Goal: Information Seeking & Learning: Learn about a topic

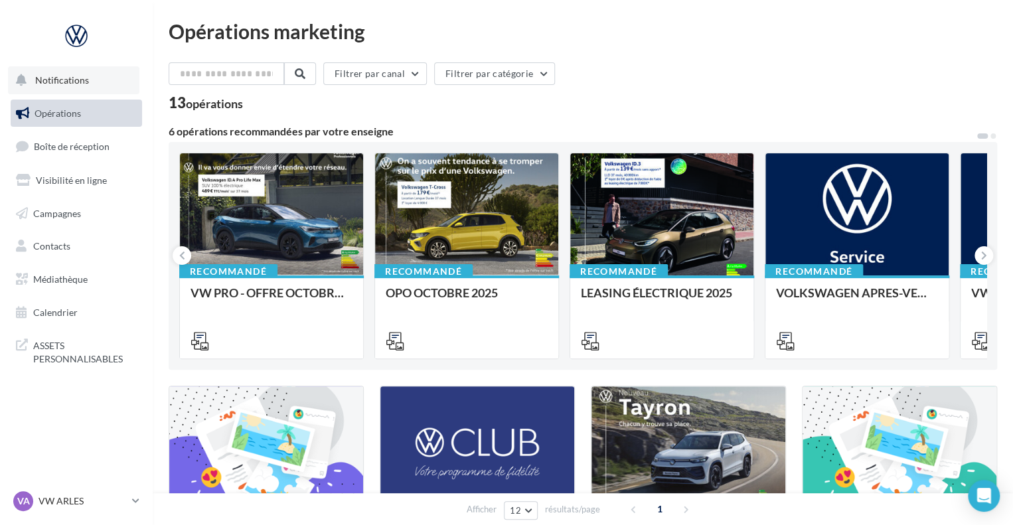
click at [114, 71] on button "Notifications" at bounding box center [73, 80] width 131 height 28
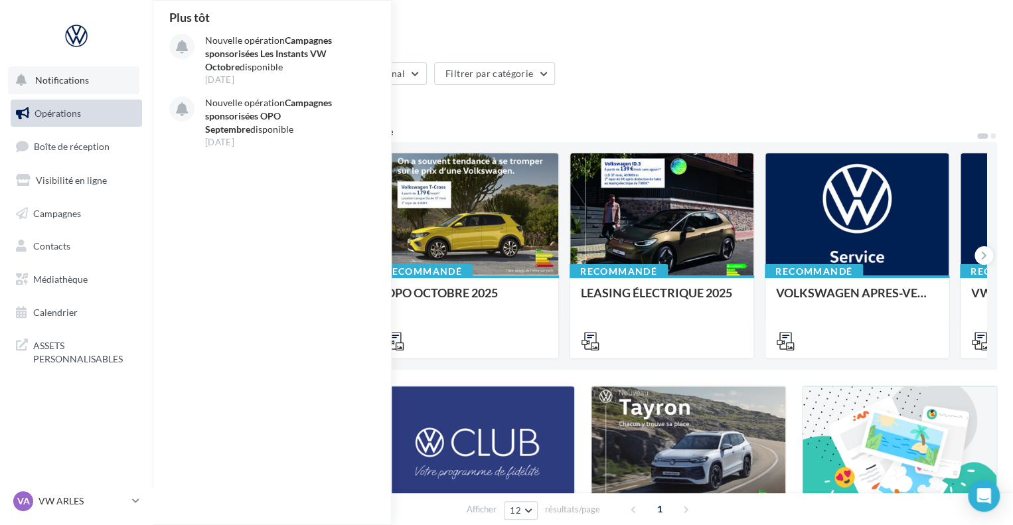
click at [98, 72] on button "Notifications Plus tôt Nouvelle opération Campagnes sponsorisées Les Instants V…" at bounding box center [73, 80] width 131 height 28
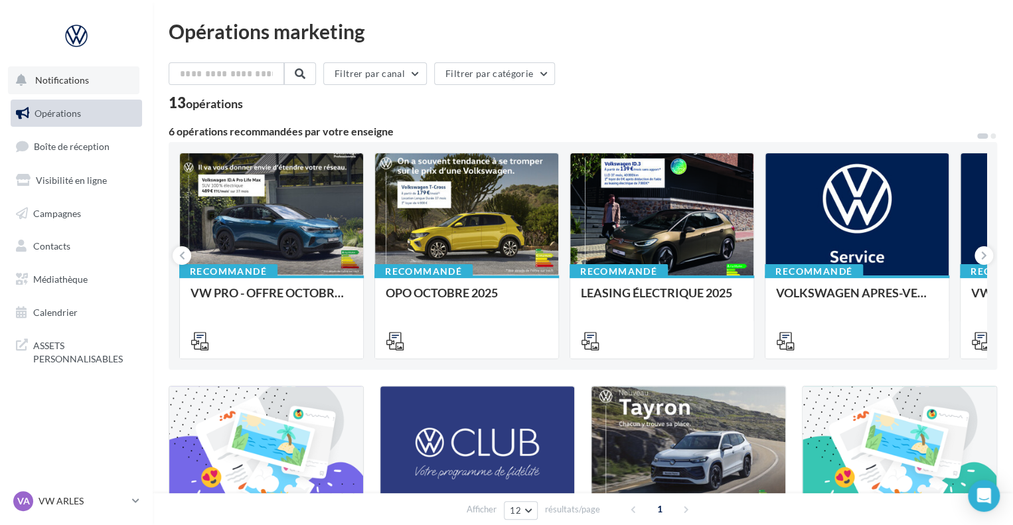
click at [66, 82] on span "Notifications" at bounding box center [62, 79] width 54 height 11
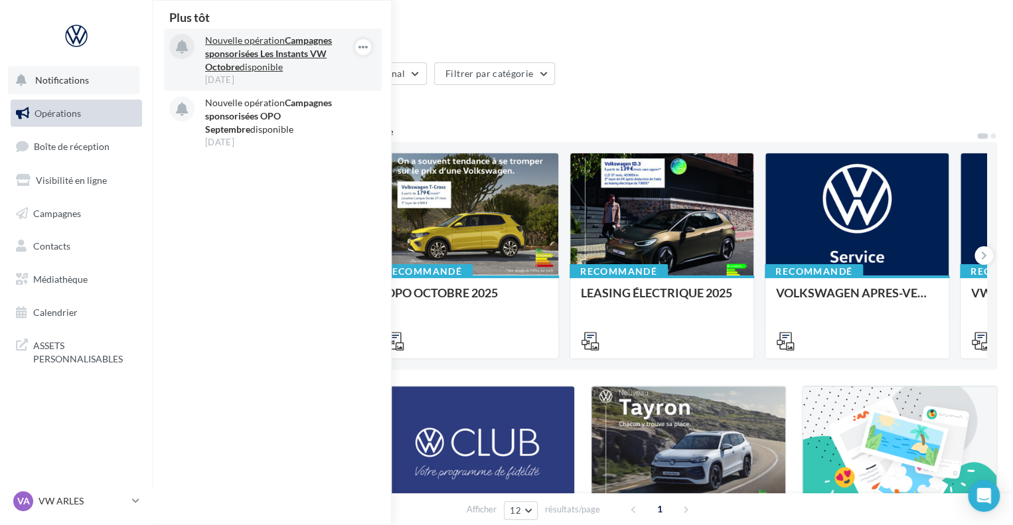
click at [301, 54] on strong "Campagnes sponsorisées Les Instants VW Octobre" at bounding box center [268, 54] width 127 height 38
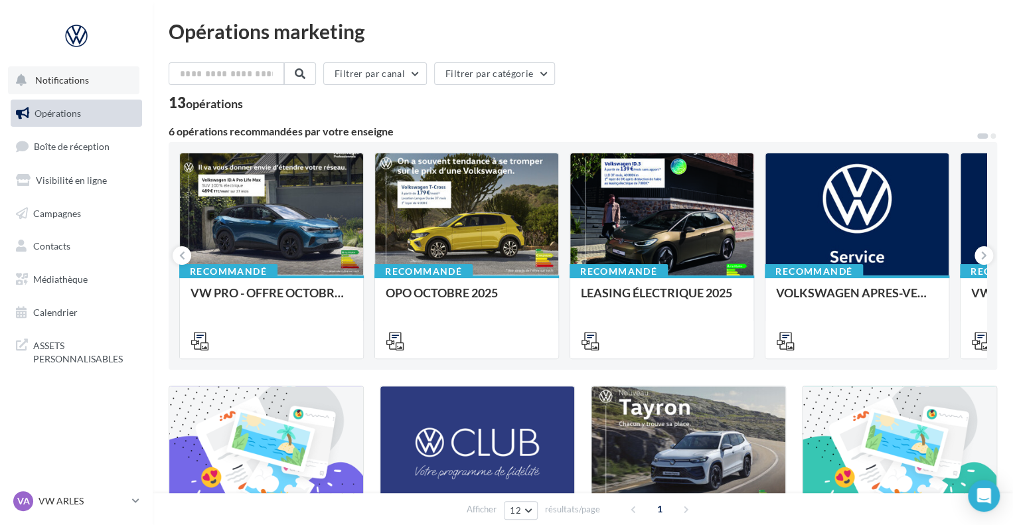
click at [100, 79] on button "Notifications" at bounding box center [73, 80] width 131 height 28
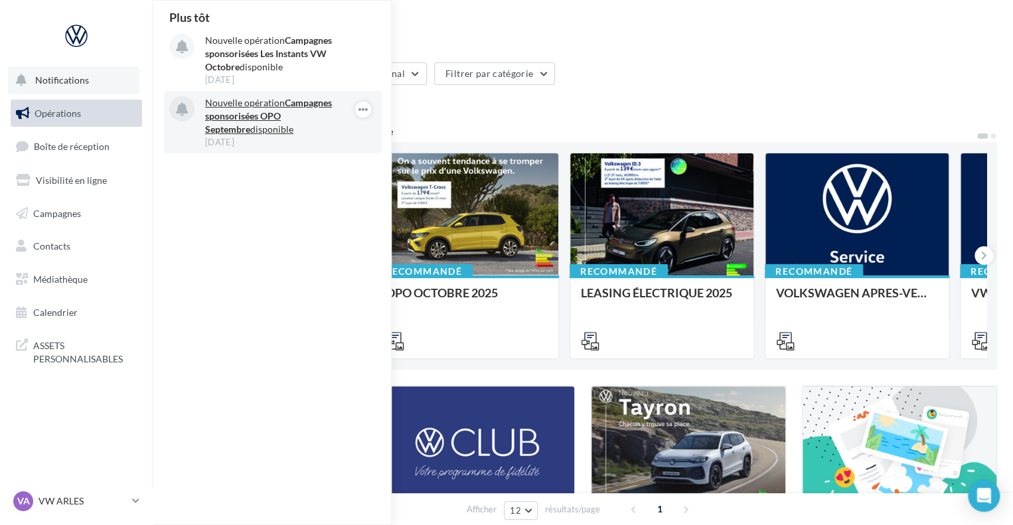
click at [248, 114] on strong "Campagnes sponsorisées OPO Septembre" at bounding box center [268, 116] width 127 height 38
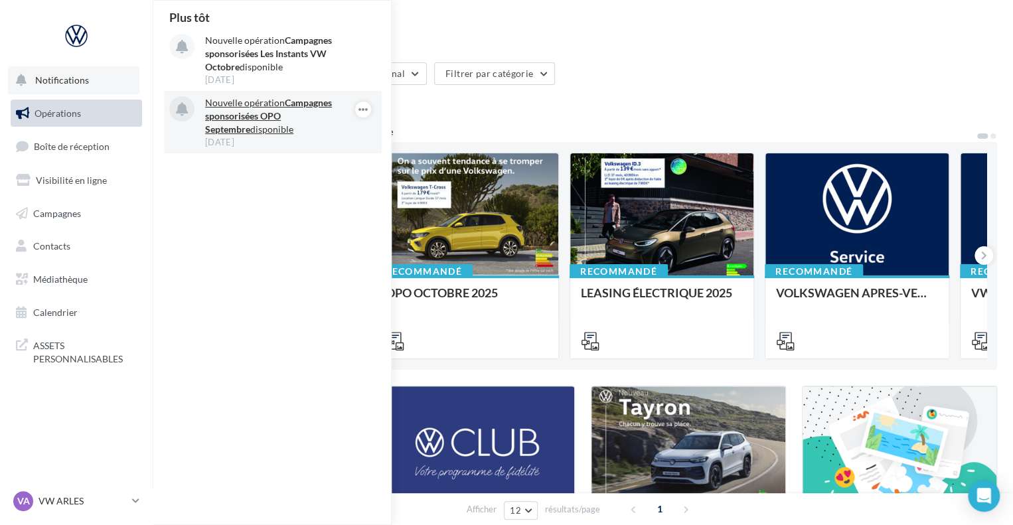
click at [248, 114] on strong "Campagnes sponsorisées OPO Septembre" at bounding box center [268, 116] width 127 height 38
click at [295, 106] on strong "Campagnes sponsorisées OPO Septembre" at bounding box center [268, 116] width 127 height 38
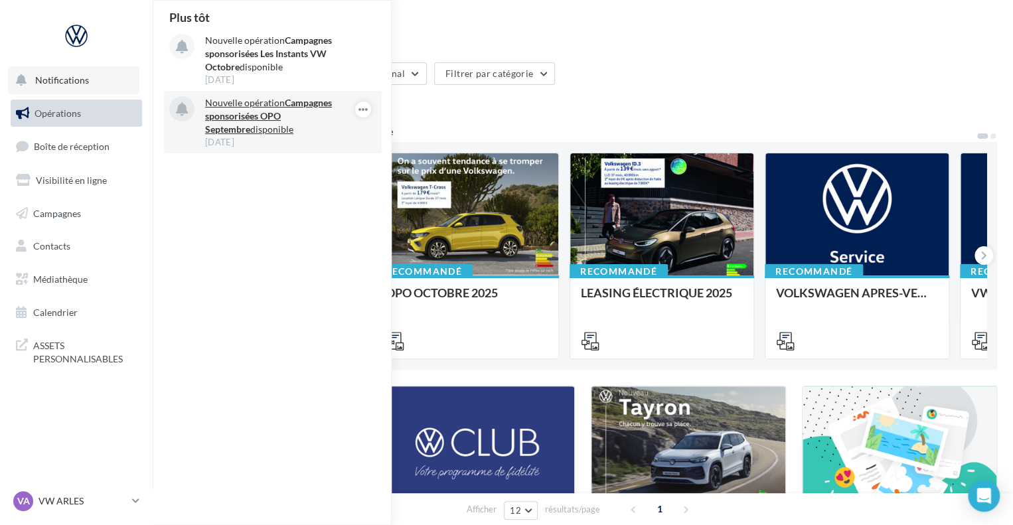
click at [311, 103] on strong "Campagnes sponsorisées OPO Septembre" at bounding box center [268, 116] width 127 height 38
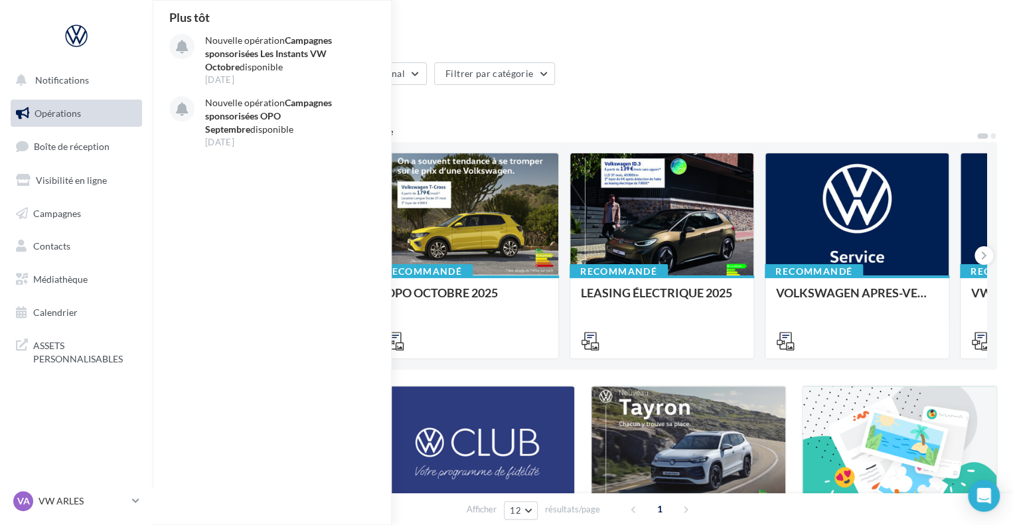
click at [86, 451] on nav "Notifications Plus tôt Nouvelle opération Campagnes sponsorisées Les Instants V…" at bounding box center [76, 262] width 153 height 525
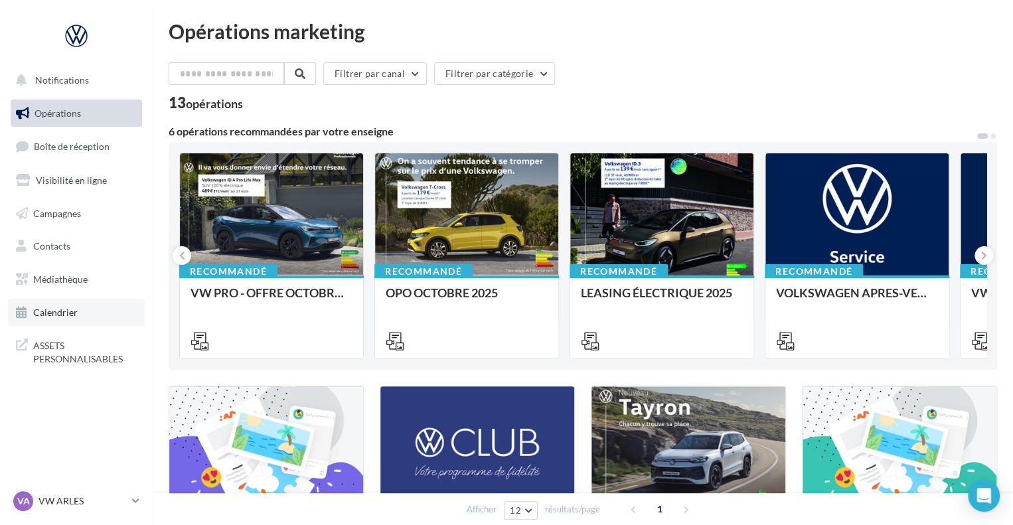
click at [92, 321] on link "Calendrier" at bounding box center [76, 313] width 137 height 28
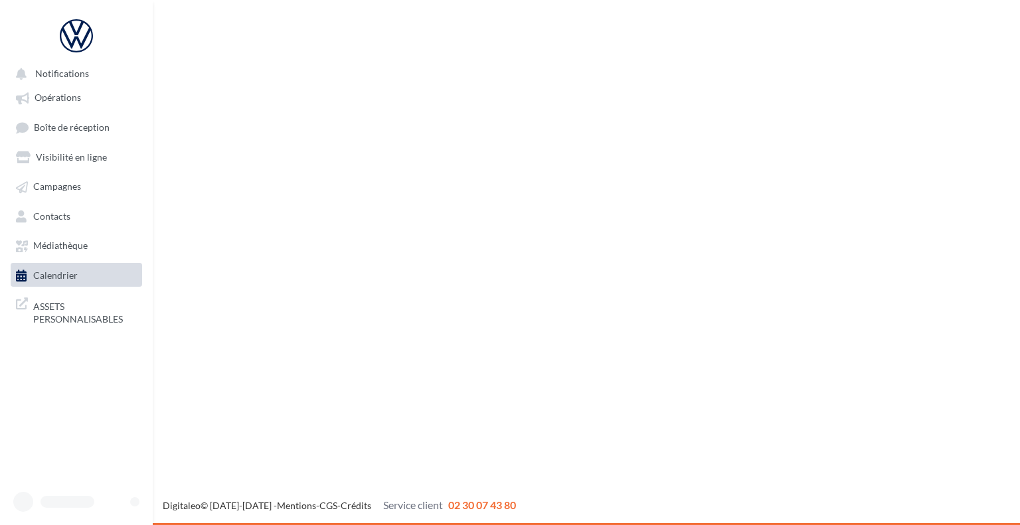
click at [60, 249] on link "Médiathèque" at bounding box center [76, 245] width 137 height 24
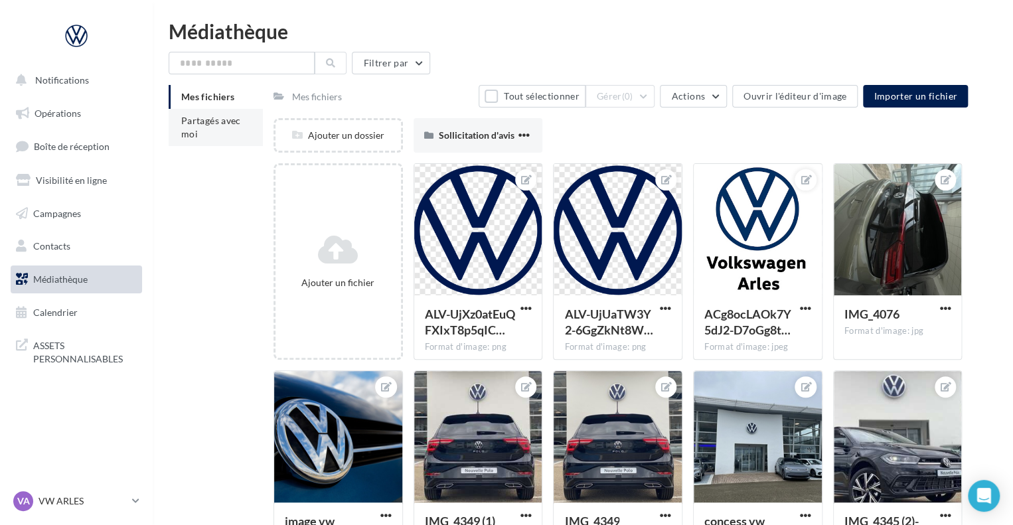
click at [210, 133] on li "Partagés avec moi" at bounding box center [216, 127] width 94 height 37
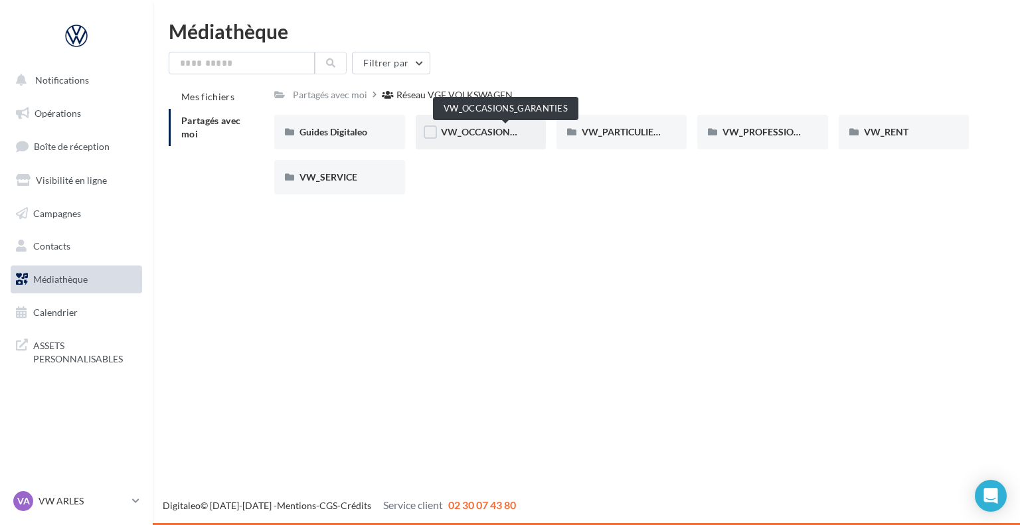
click at [483, 135] on span "VW_OCCASIONS_GARANTIES" at bounding box center [506, 131] width 130 height 11
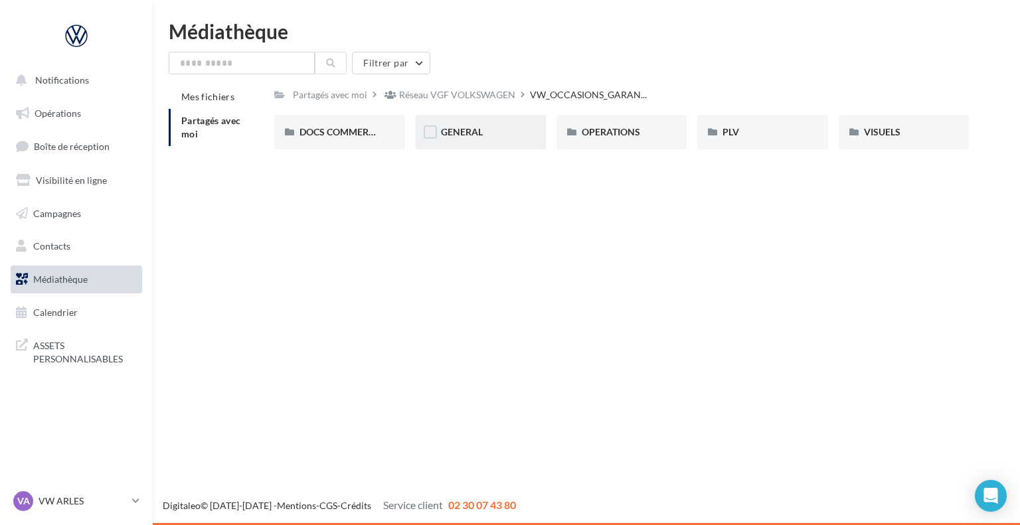
click at [471, 138] on div "GENERAL" at bounding box center [481, 131] width 80 height 13
click at [202, 134] on li "Partagés avec moi" at bounding box center [216, 127] width 95 height 37
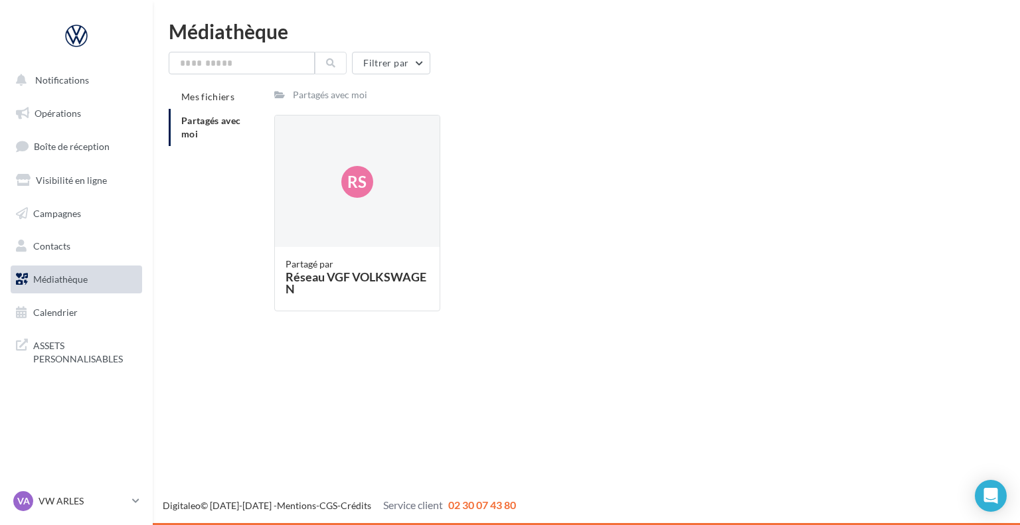
click at [202, 134] on li "Partagés avec moi" at bounding box center [216, 127] width 95 height 37
click at [82, 280] on span "Médiathèque" at bounding box center [60, 279] width 54 height 11
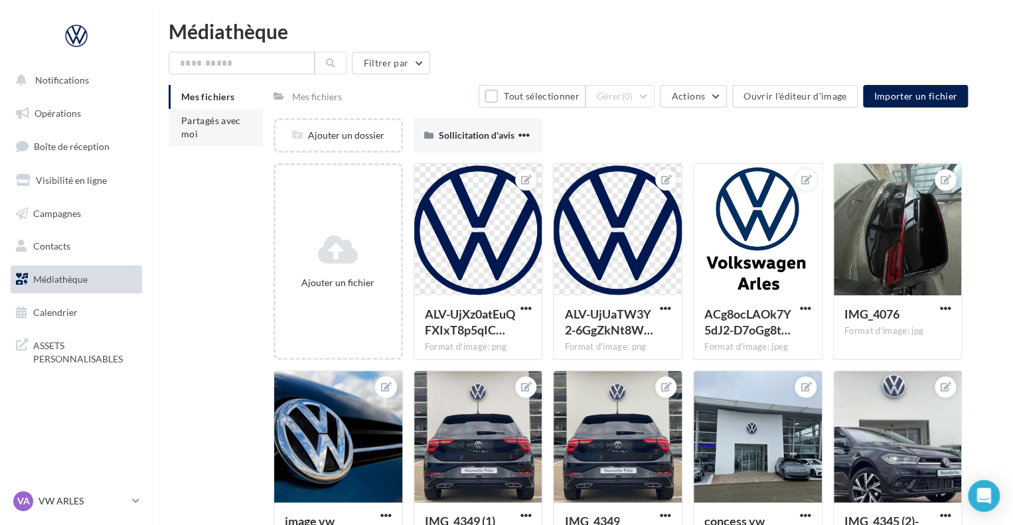
click at [203, 140] on li "Partagés avec moi" at bounding box center [216, 127] width 94 height 37
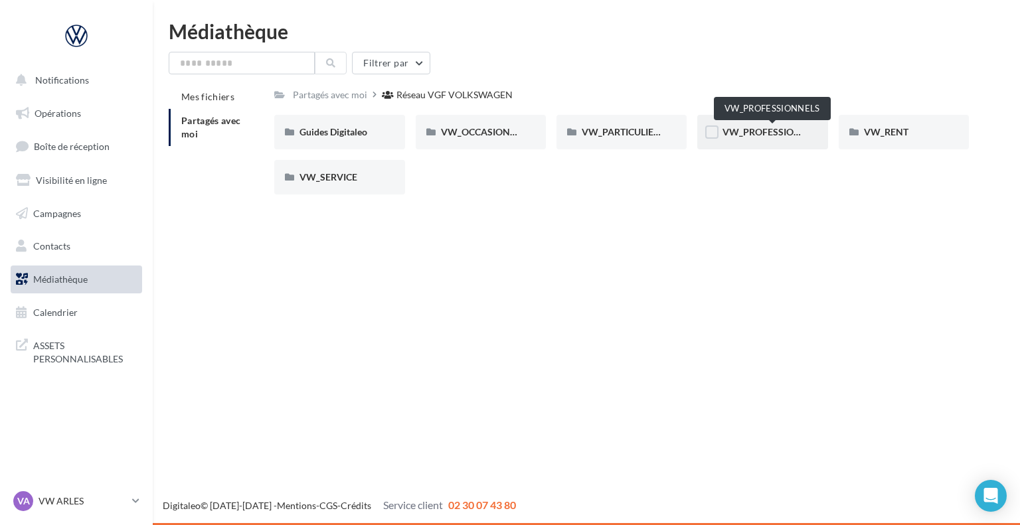
click at [757, 135] on span "VW_PROFESSIONNELS" at bounding box center [772, 131] width 101 height 11
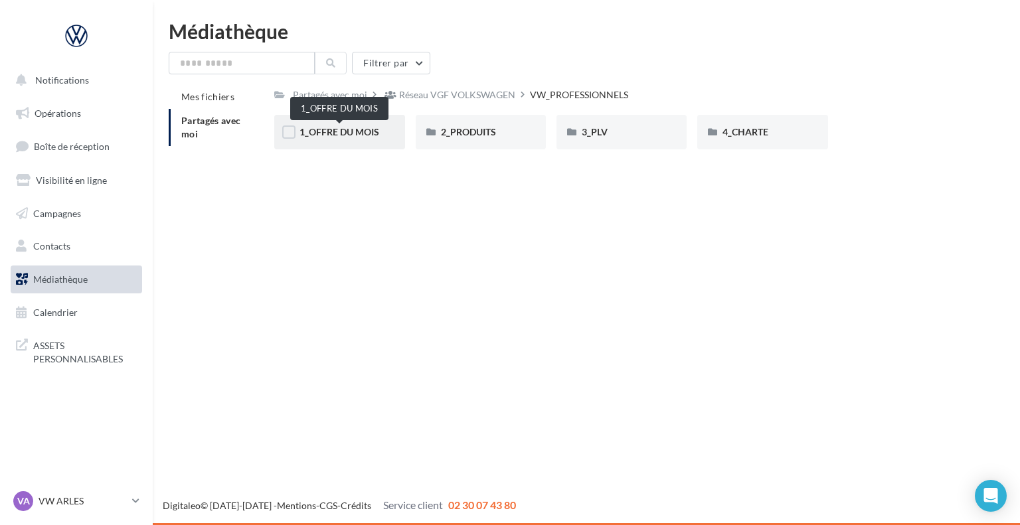
click at [365, 127] on span "1_OFFRE DU MOIS" at bounding box center [339, 131] width 80 height 11
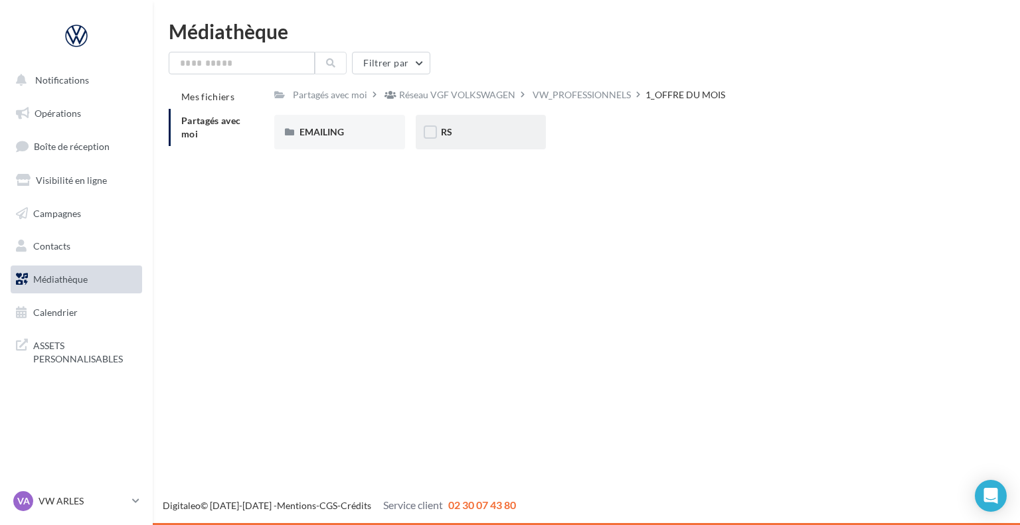
click at [460, 138] on div "RS" at bounding box center [481, 131] width 80 height 13
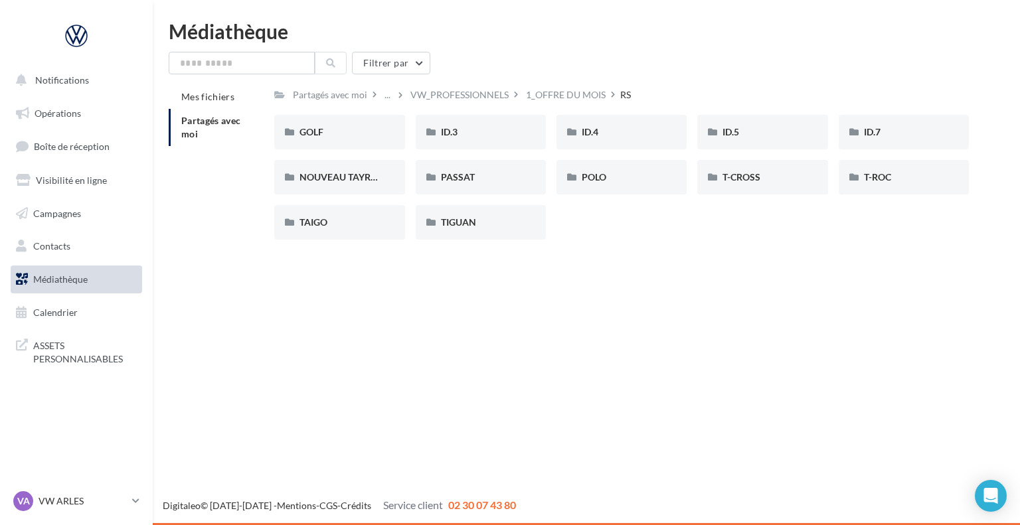
click at [207, 112] on li "Partagés avec moi" at bounding box center [216, 127] width 95 height 37
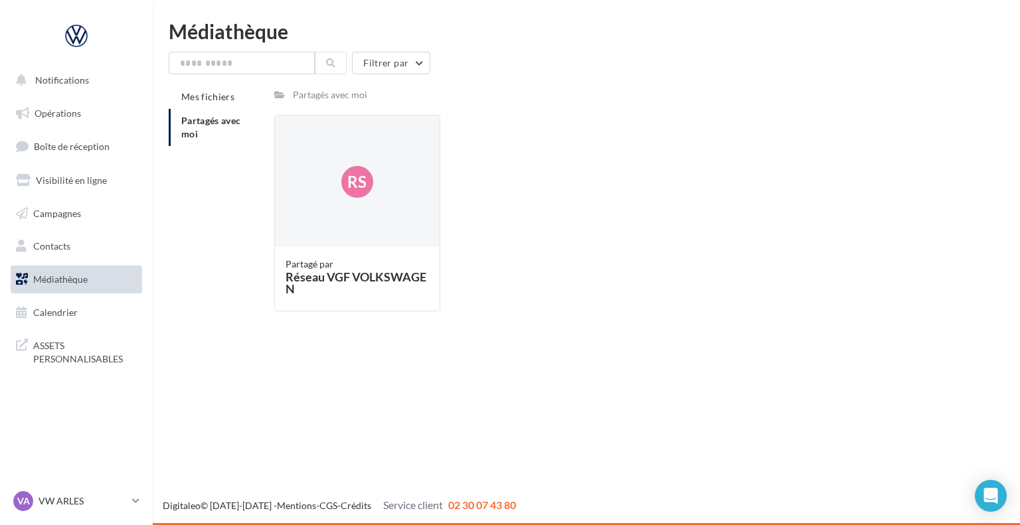
click at [206, 118] on span "Partagés avec moi" at bounding box center [211, 127] width 60 height 25
click at [202, 123] on span "Partagés avec moi" at bounding box center [211, 127] width 60 height 25
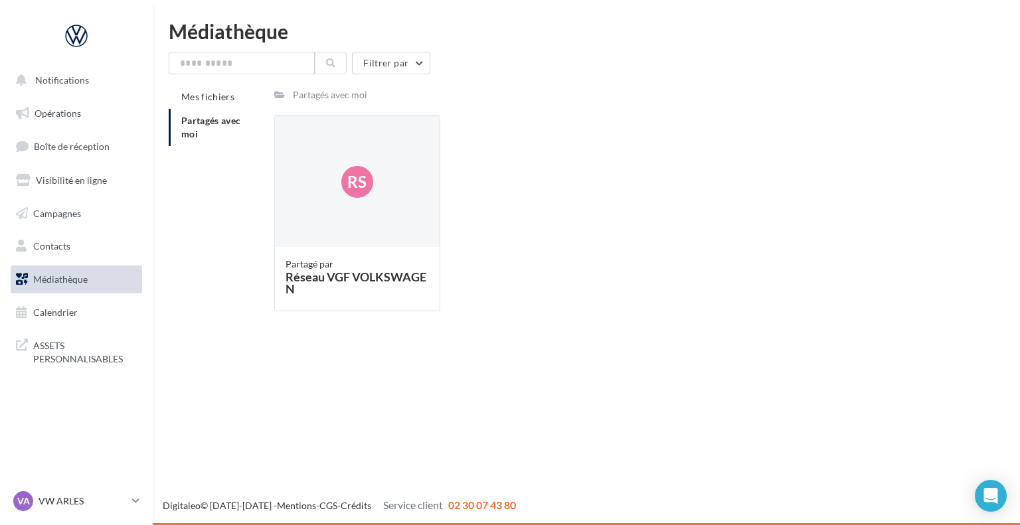
click at [82, 282] on span "Médiathèque" at bounding box center [60, 279] width 54 height 11
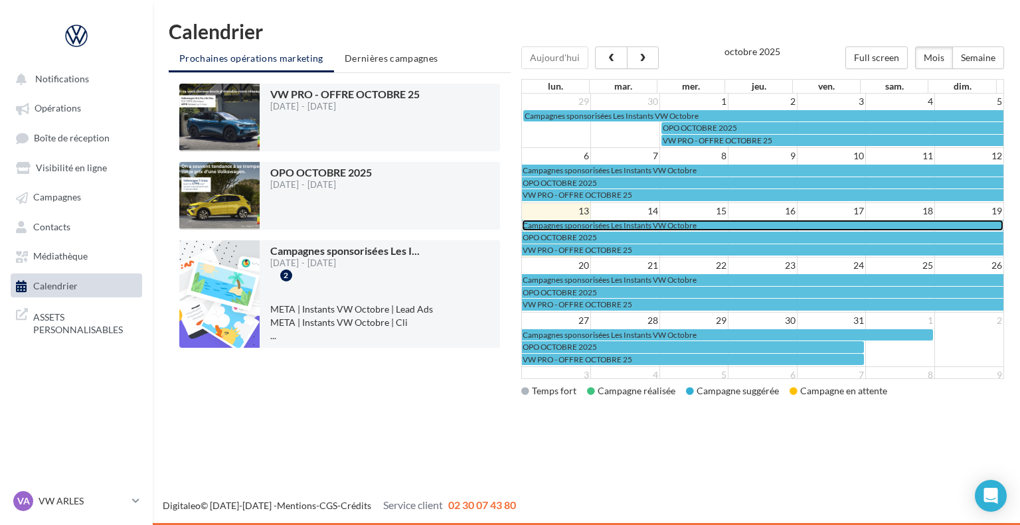
click at [560, 224] on span "Campagnes sponsorisées Les Instants VW Octobre" at bounding box center [610, 225] width 174 height 10
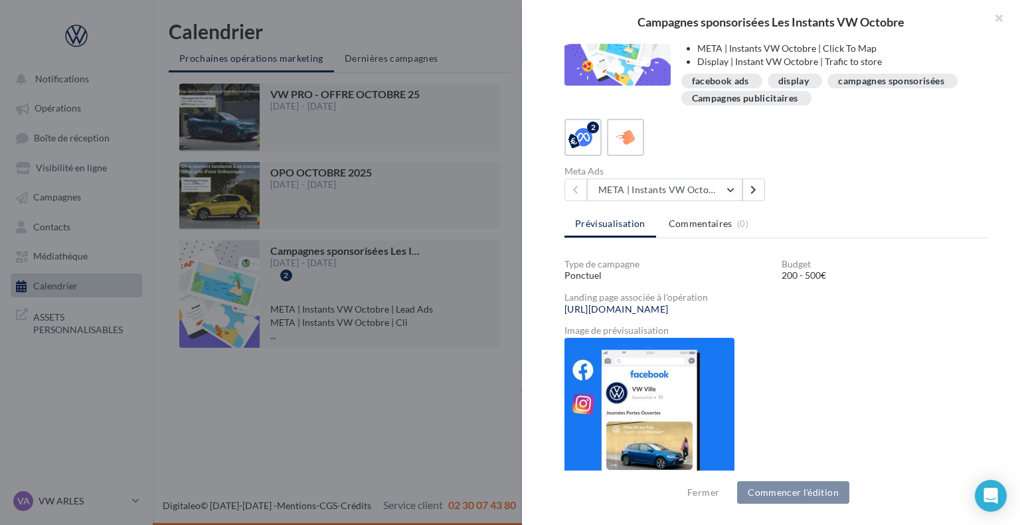
scroll to position [180, 0]
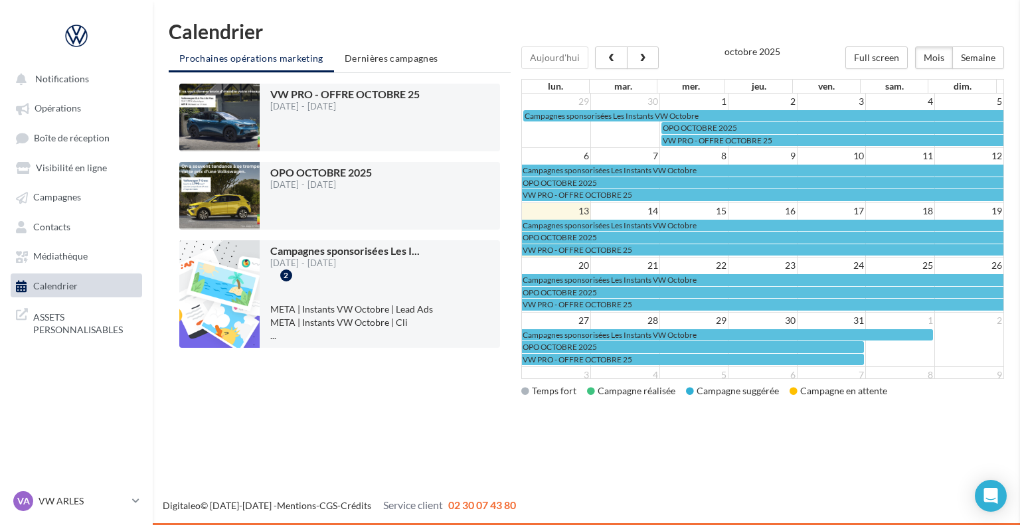
click at [504, 407] on div "Calendrier Prochaines opérations marketing Dernières campagnes VW PRO - OFFRE […" at bounding box center [586, 220] width 867 height 398
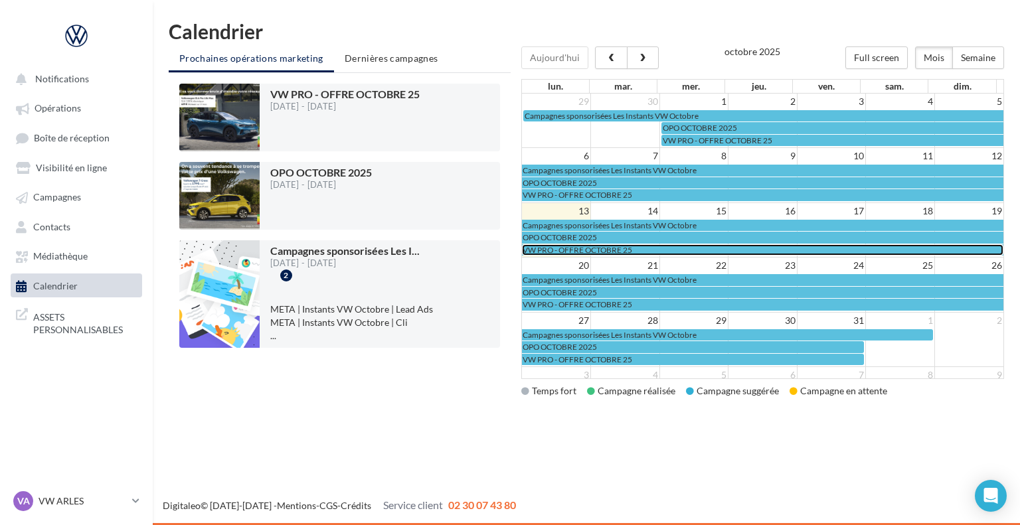
click at [554, 246] on span "VW PRO - OFFRE OCTOBRE 25" at bounding box center [578, 250] width 110 height 10
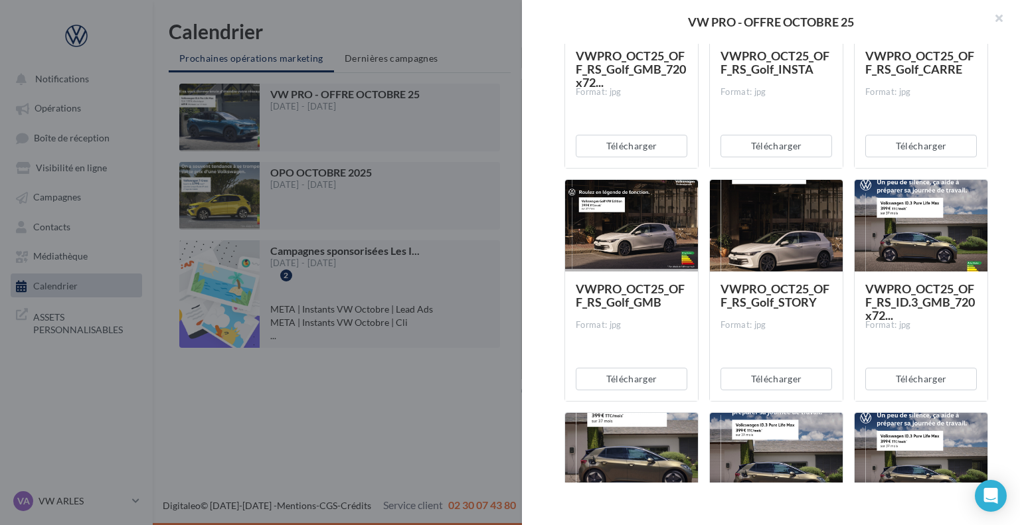
scroll to position [138, 0]
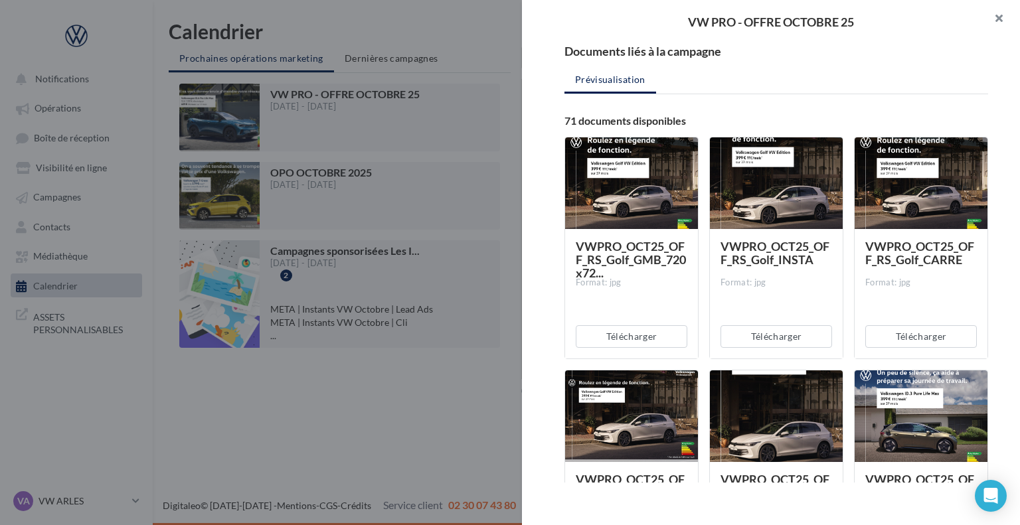
click at [996, 23] on button "button" at bounding box center [993, 20] width 53 height 40
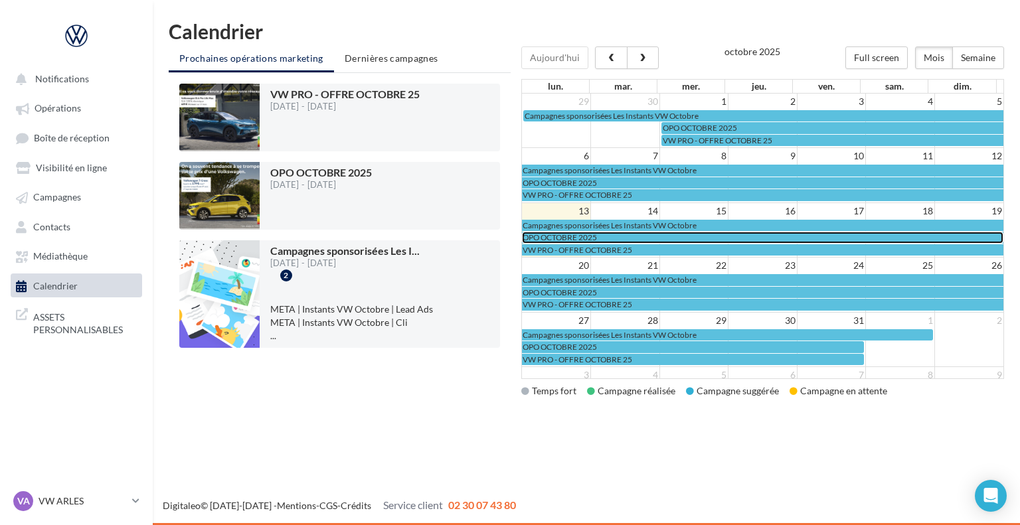
click at [582, 233] on span "OPO OCTOBRE 2025" at bounding box center [560, 237] width 74 height 10
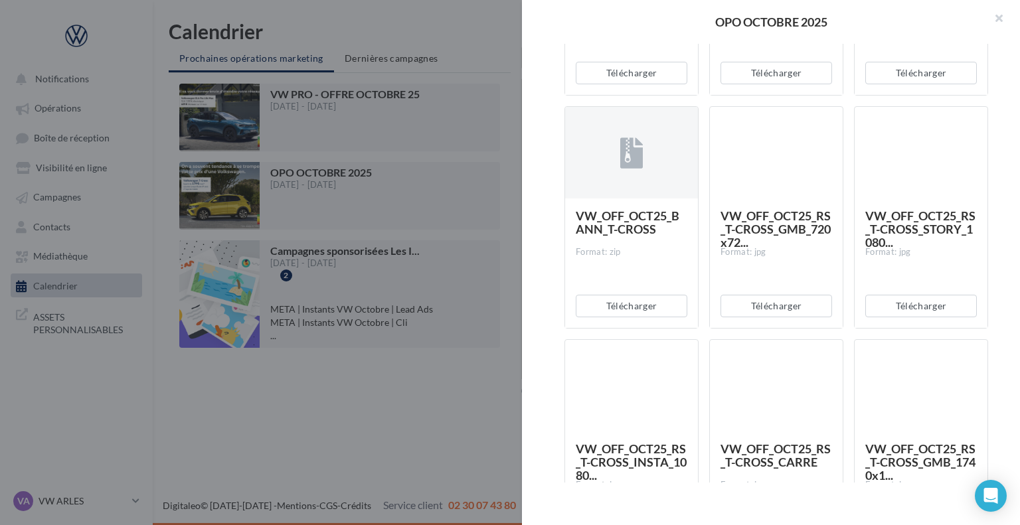
scroll to position [642, 0]
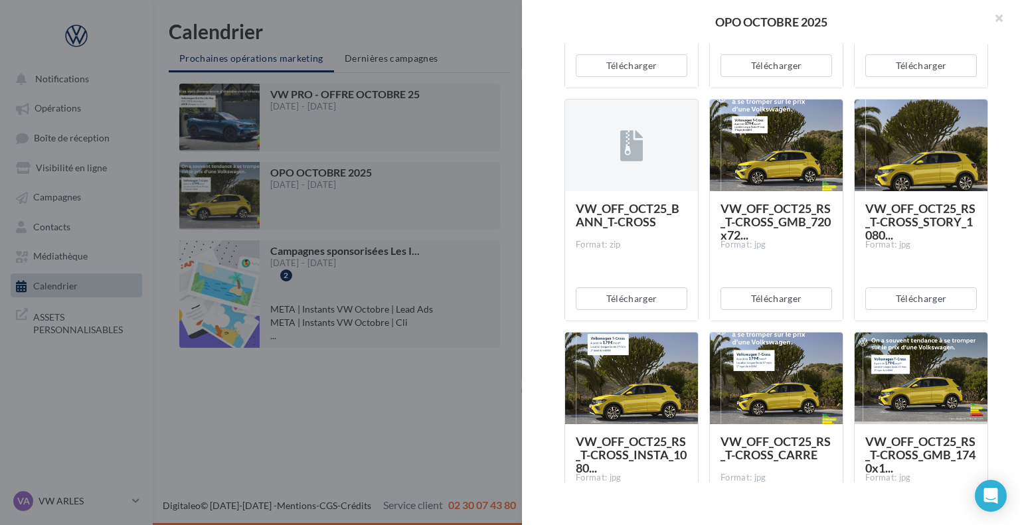
click at [262, 419] on div "OPO OCTOBRE 2025 Description Non renseignée Offre du mois VN OCTOBRE Document D…" at bounding box center [586, 419] width 835 height 0
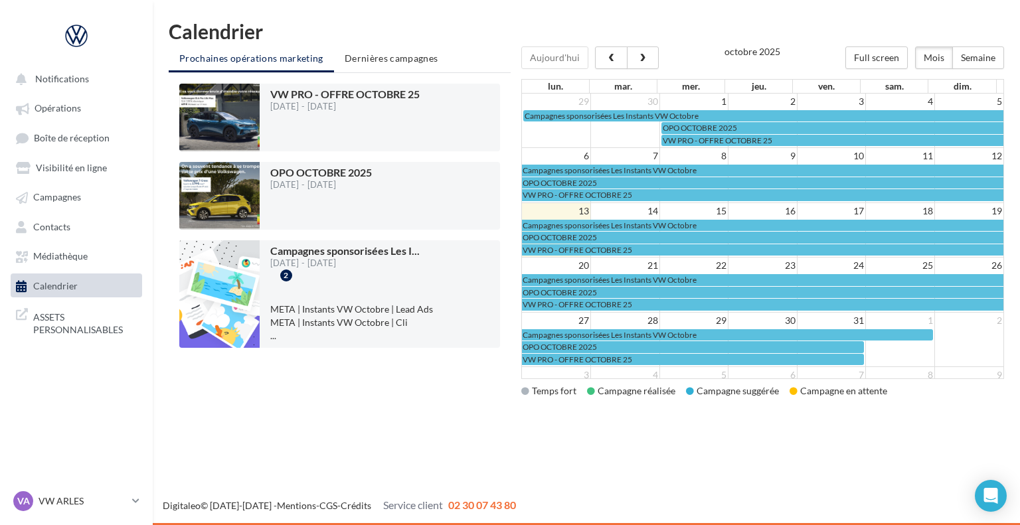
scroll to position [20, 0]
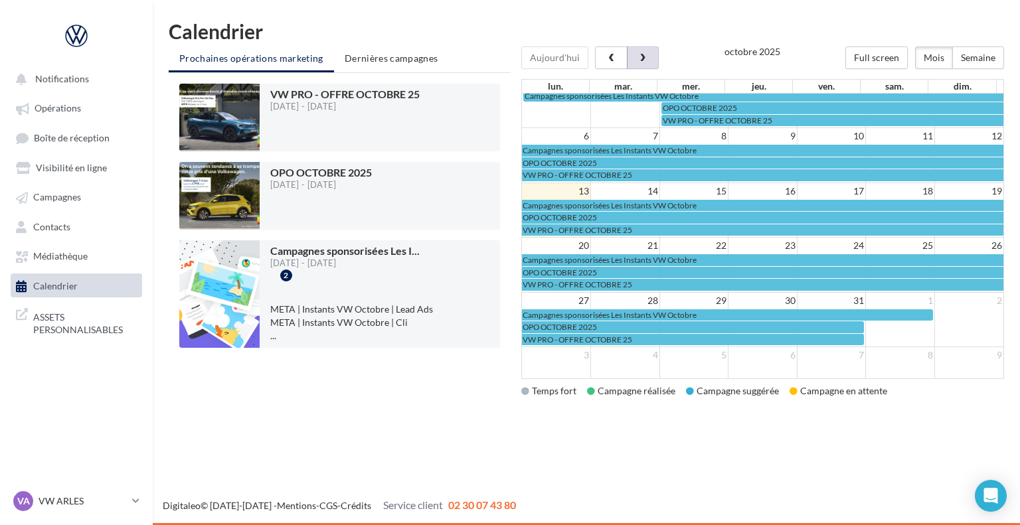
click at [637, 63] on button "button" at bounding box center [643, 57] width 32 height 23
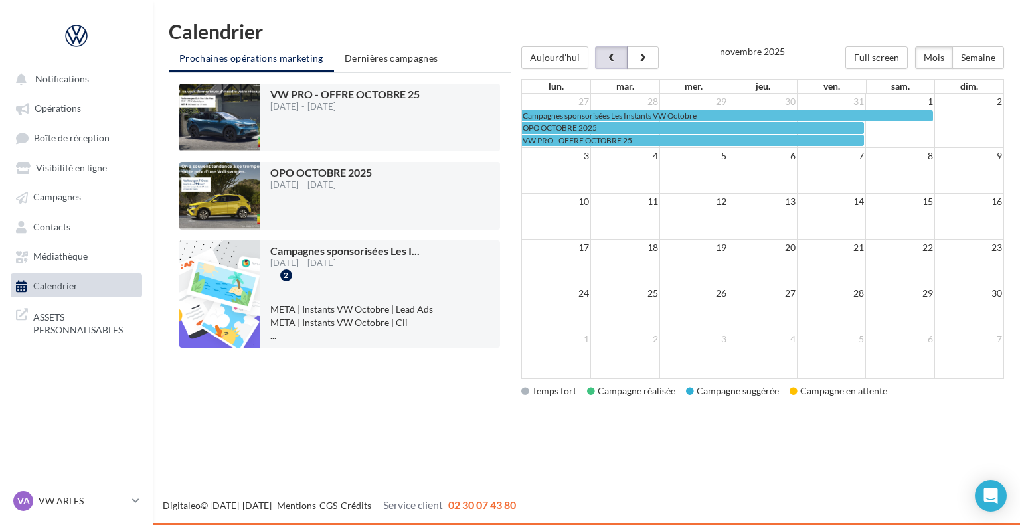
click at [605, 63] on button "button" at bounding box center [611, 57] width 32 height 23
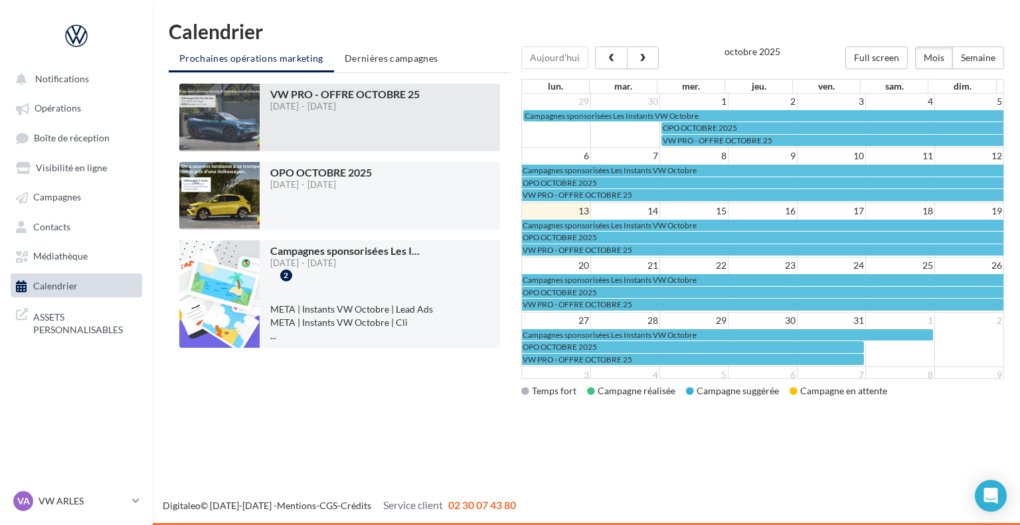
click at [339, 117] on div at bounding box center [344, 131] width 149 height 30
click at [332, 88] on span "VW PRO - OFFRE OCTOBRE 25" at bounding box center [344, 94] width 149 height 13
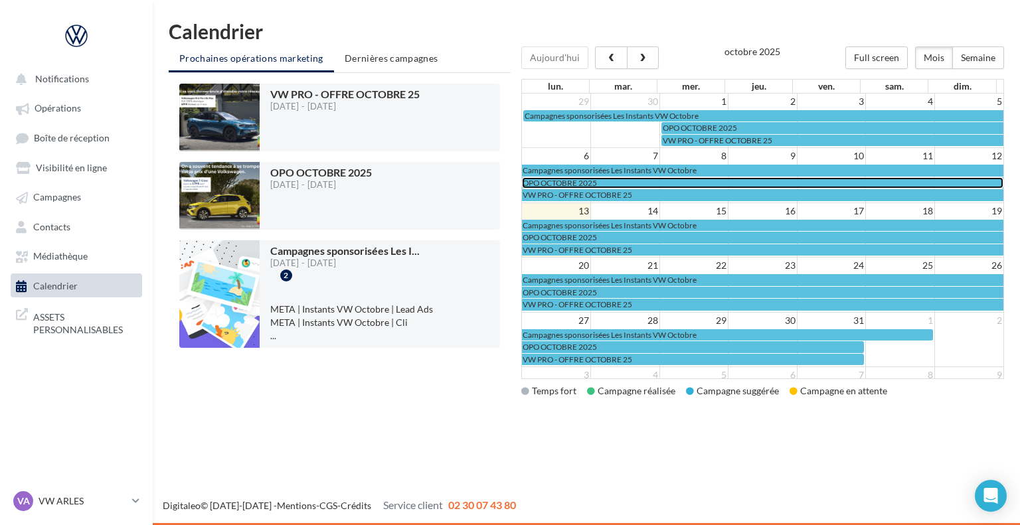
click at [588, 178] on span "OPO OCTOBRE 2025" at bounding box center [560, 183] width 74 height 10
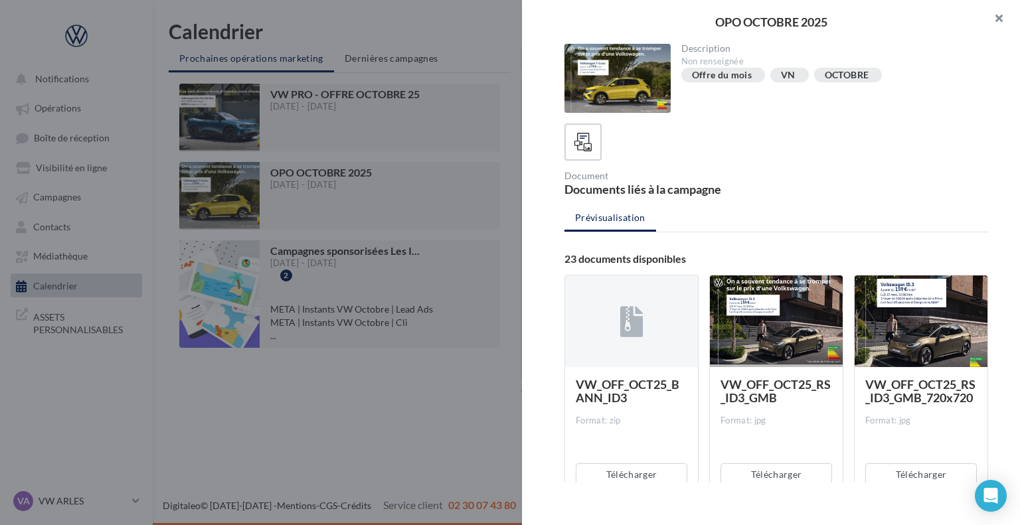
click at [995, 21] on button "button" at bounding box center [993, 20] width 53 height 40
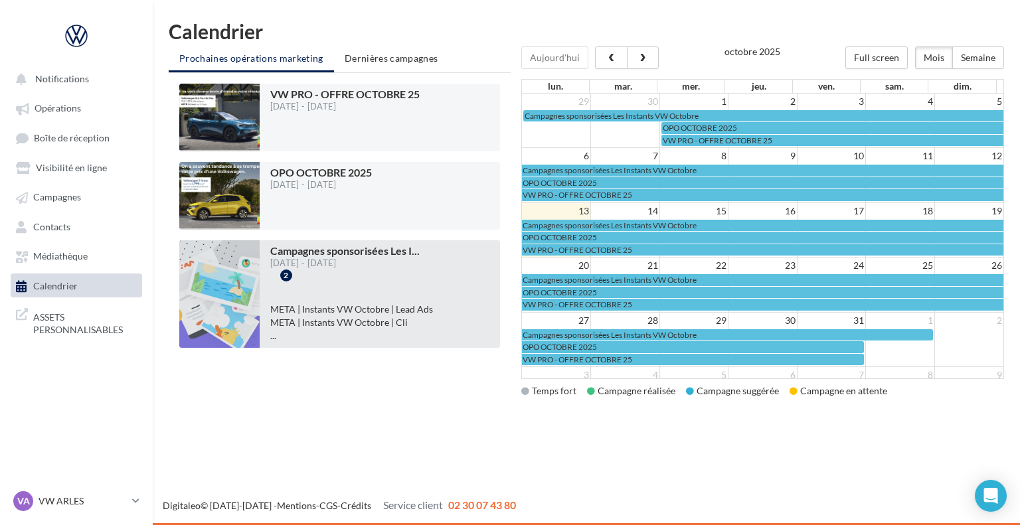
click at [465, 316] on li "META | Instants VW Octobre | Cli" at bounding box center [379, 322] width 219 height 13
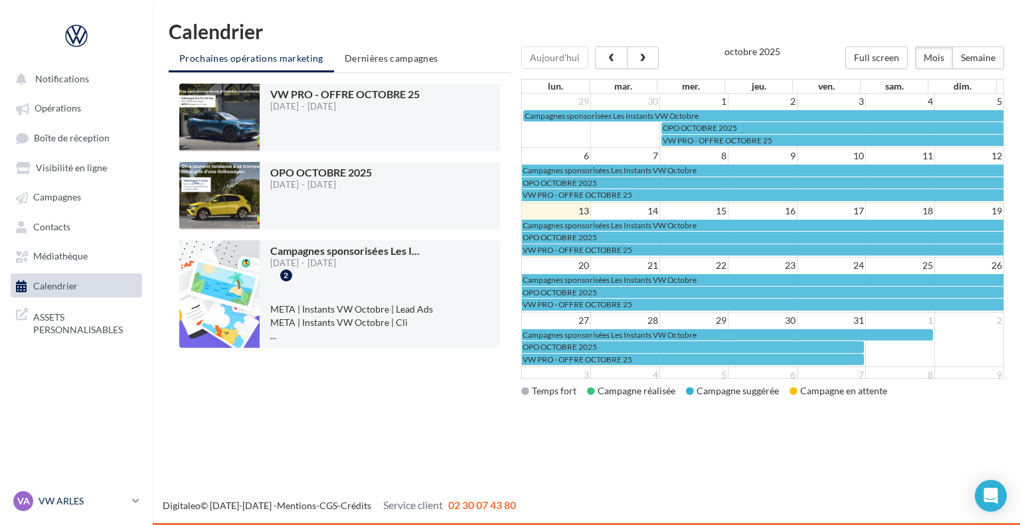
click at [68, 491] on div "VA VW ARLES vw-arl-pra" at bounding box center [70, 501] width 114 height 20
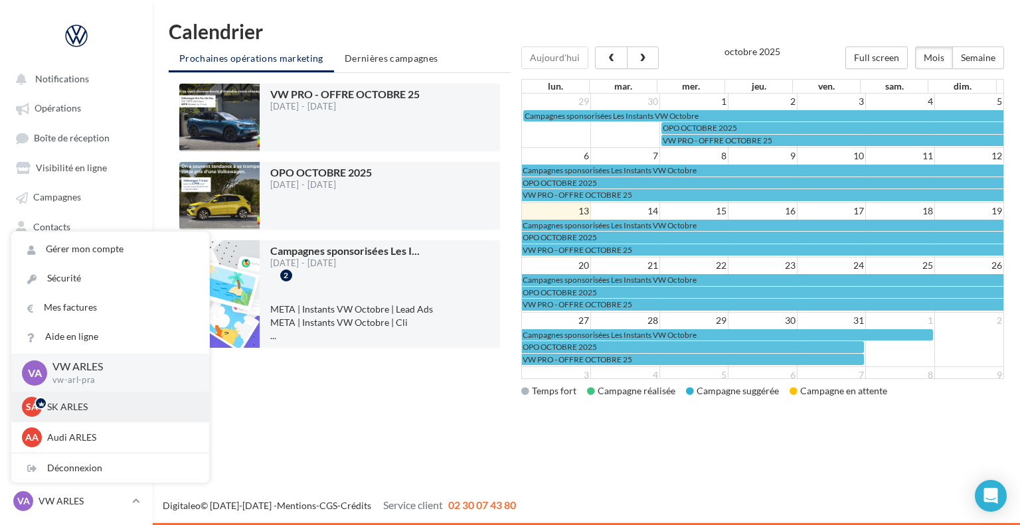
click at [46, 406] on icon at bounding box center [47, 403] width 17 height 5
